Goal: Entertainment & Leisure: Consume media (video, audio)

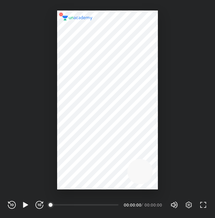
scroll to position [218, 215]
click at [26, 202] on icon "button" at bounding box center [26, 205] width 8 height 8
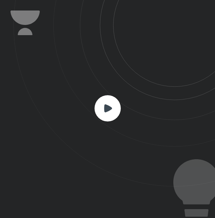
click at [102, 107] on rect at bounding box center [108, 108] width 26 height 26
click at [106, 112] on rect at bounding box center [108, 108] width 26 height 26
click at [100, 109] on rect at bounding box center [108, 108] width 26 height 26
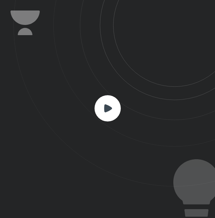
click at [100, 109] on rect at bounding box center [108, 108] width 26 height 26
drag, startPoint x: 125, startPoint y: 111, endPoint x: 112, endPoint y: 54, distance: 58.2
click at [131, 110] on div at bounding box center [107, 109] width 215 height 218
drag, startPoint x: 109, startPoint y: 48, endPoint x: 59, endPoint y: 45, distance: 50.4
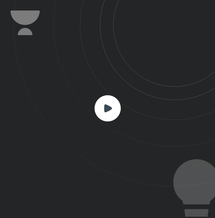
click at [77, 49] on icon at bounding box center [114, 93] width 202 height 187
drag, startPoint x: 59, startPoint y: 45, endPoint x: 68, endPoint y: -15, distance: 60.2
click at [68, 0] on html "CONNECTING TO 's CLASS REWIND (J) PLAY (K) FORWARD (L) 00:00 00:00:00 / 00:00:0…" at bounding box center [107, 0] width 215 height 0
click at [59, 126] on icon at bounding box center [114, 93] width 202 height 187
click at [116, 108] on rect at bounding box center [108, 108] width 26 height 26
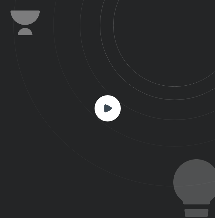
click at [116, 108] on rect at bounding box center [108, 108] width 26 height 26
click at [115, 108] on rect at bounding box center [108, 108] width 26 height 26
click at [106, 109] on icon at bounding box center [108, 108] width 8 height 8
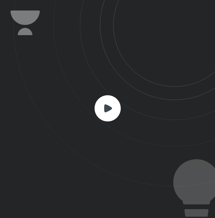
click at [106, 109] on icon at bounding box center [108, 108] width 8 height 8
drag, startPoint x: 115, startPoint y: 108, endPoint x: 104, endPoint y: 112, distance: 11.7
click at [104, 112] on icon at bounding box center [108, 108] width 26 height 26
click at [103, 110] on rect at bounding box center [108, 108] width 26 height 26
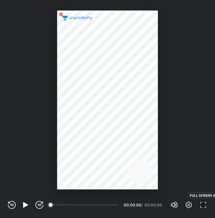
click at [200, 207] on icon "button" at bounding box center [203, 205] width 8 height 8
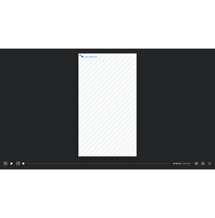
scroll to position [263, 467]
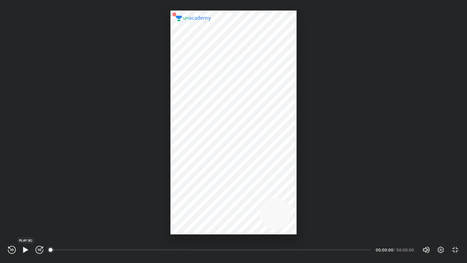
click at [24, 218] on icon "button" at bounding box center [26, 250] width 8 height 8
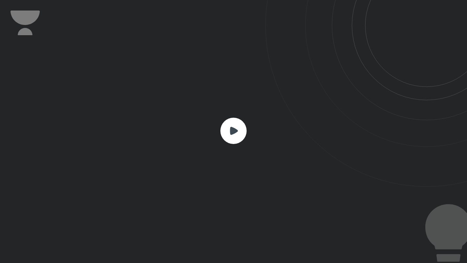
click at [215, 134] on rect at bounding box center [233, 131] width 26 height 26
click at [215, 129] on icon at bounding box center [234, 131] width 8 height 8
click at [215, 128] on rect at bounding box center [233, 131] width 26 height 26
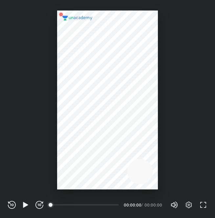
scroll to position [218, 215]
click at [30, 205] on div "REWIND (J) PLAY (K) FORWARD (L)" at bounding box center [25, 205] width 35 height 8
click at [23, 205] on icon "button" at bounding box center [25, 205] width 5 height 6
